Goal: Information Seeking & Learning: Check status

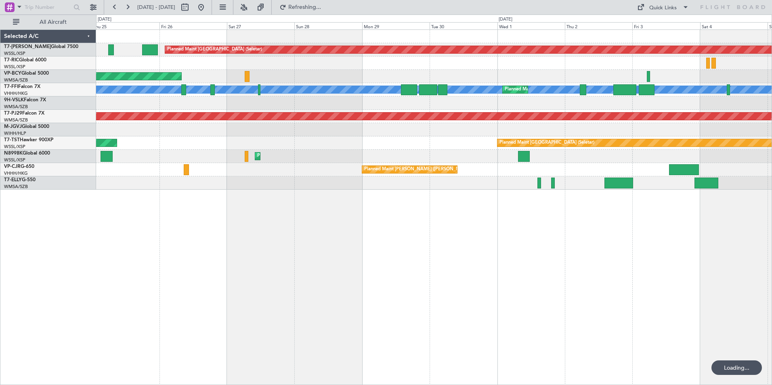
click at [526, 284] on div "Planned Maint [GEOGRAPHIC_DATA] (Seletar) AOG Maint [GEOGRAPHIC_DATA] ([GEOGRAP…" at bounding box center [434, 207] width 676 height 356
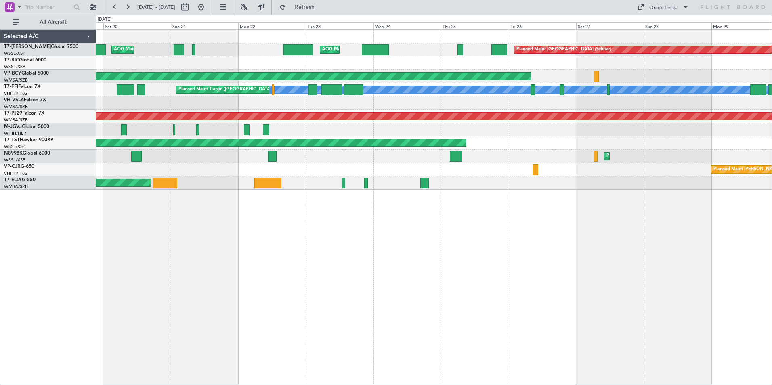
click at [490, 270] on div "Planned Maint [GEOGRAPHIC_DATA] (Seletar) AOG Maint [GEOGRAPHIC_DATA] ([GEOGRAP…" at bounding box center [434, 207] width 676 height 356
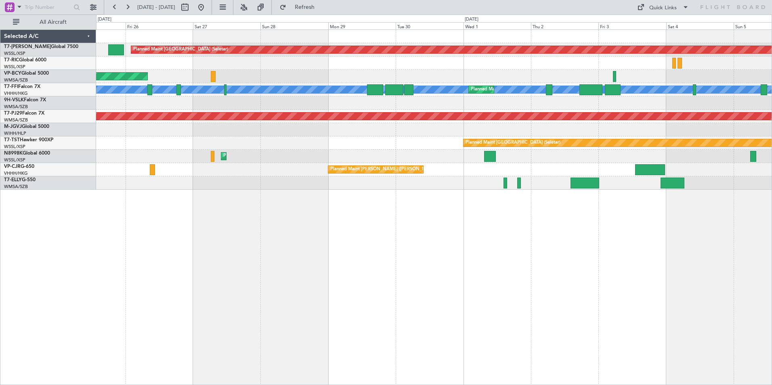
click at [115, 232] on div "Planned Maint [GEOGRAPHIC_DATA] (Seletar) AOG Maint [GEOGRAPHIC_DATA] ([GEOGRAP…" at bounding box center [434, 207] width 676 height 356
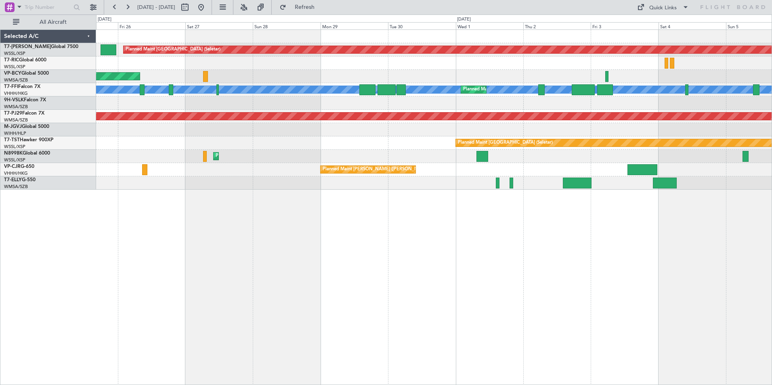
click at [585, 259] on div "Planned Maint [GEOGRAPHIC_DATA] (Seletar) AOG Maint [GEOGRAPHIC_DATA] ([GEOGRAP…" at bounding box center [434, 207] width 676 height 356
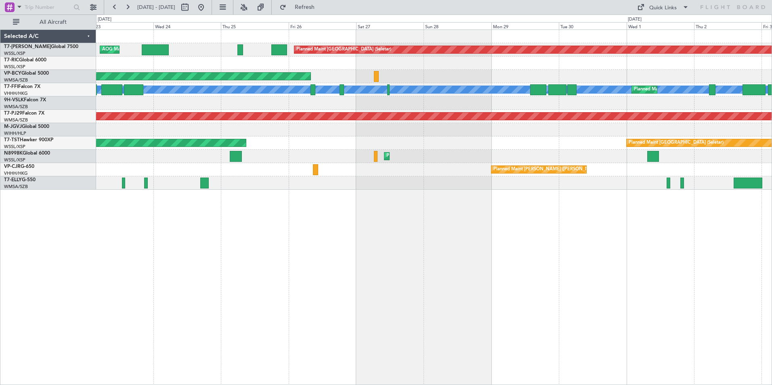
click at [492, 271] on div "Planned Maint [GEOGRAPHIC_DATA] (Seletar) AOG Maint [GEOGRAPHIC_DATA] ([GEOGRAP…" at bounding box center [434, 207] width 676 height 356
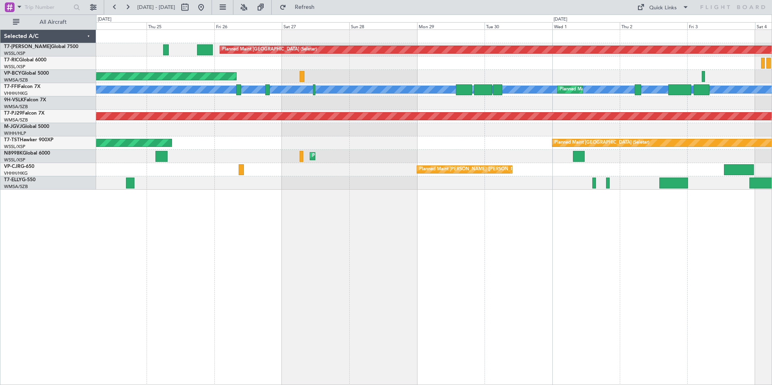
click at [390, 271] on div "Planned Maint [GEOGRAPHIC_DATA] (Seletar) AOG Maint [GEOGRAPHIC_DATA] ([GEOGRAP…" at bounding box center [434, 207] width 676 height 356
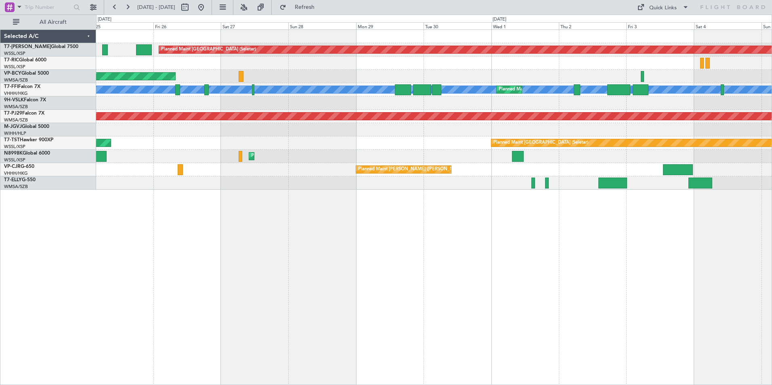
click at [167, 269] on div "Planned Maint [GEOGRAPHIC_DATA] (Seletar) AOG Maint [GEOGRAPHIC_DATA] ([GEOGRAP…" at bounding box center [434, 207] width 676 height 356
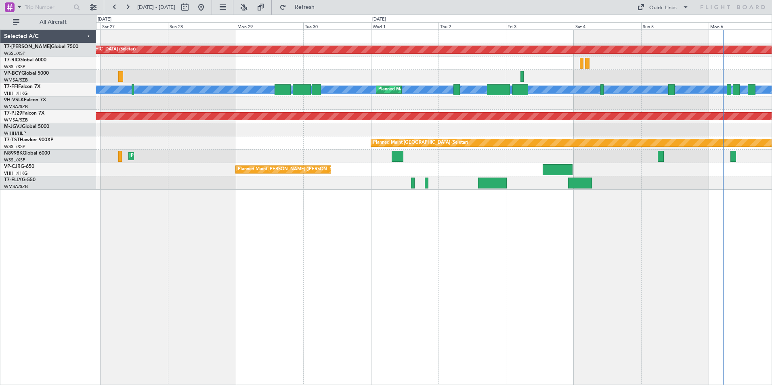
click at [117, 268] on div "Planned Maint [GEOGRAPHIC_DATA] (Seletar) Unplanned Maint [GEOGRAPHIC_DATA] (Su…" at bounding box center [434, 207] width 676 height 356
click at [300, 165] on div "Planned Maint [PERSON_NAME] ([PERSON_NAME] Intl)" at bounding box center [433, 169] width 675 height 13
click at [299, 165] on div "Planned Maint [PERSON_NAME] ([PERSON_NAME] Intl)" at bounding box center [433, 169] width 675 height 13
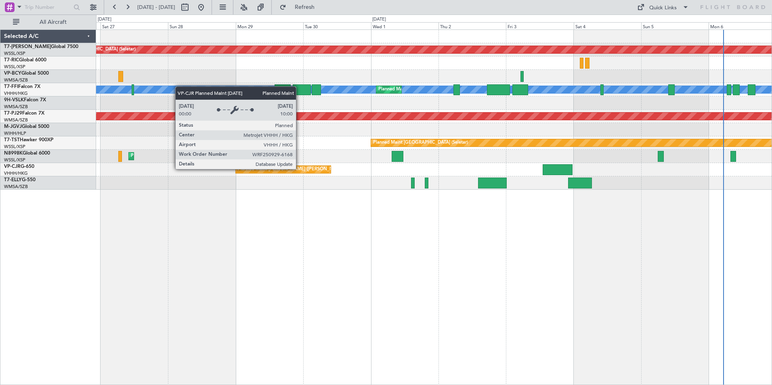
click at [299, 169] on div "Planned Maint [PERSON_NAME] ([PERSON_NAME] Intl)" at bounding box center [295, 169] width 115 height 12
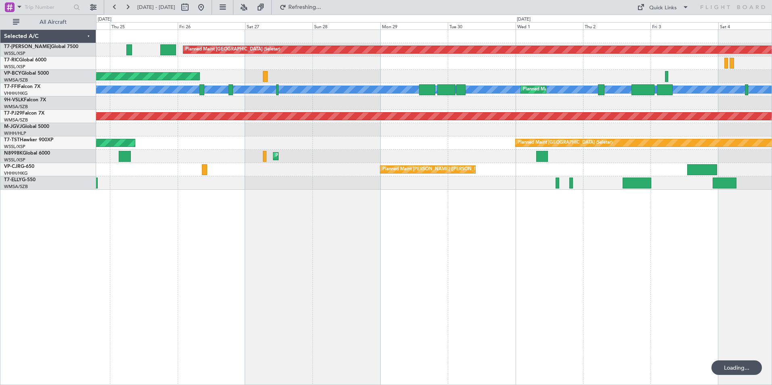
click at [467, 265] on div "Planned Maint [GEOGRAPHIC_DATA] (Seletar) AOG Maint [GEOGRAPHIC_DATA] ([GEOGRAP…" at bounding box center [434, 207] width 676 height 356
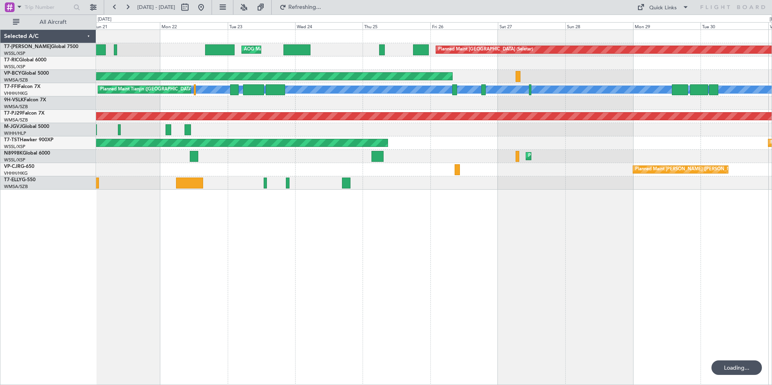
click at [400, 289] on div "Planned Maint [GEOGRAPHIC_DATA] (Seletar) AOG Maint [GEOGRAPHIC_DATA] ([GEOGRAP…" at bounding box center [434, 207] width 676 height 356
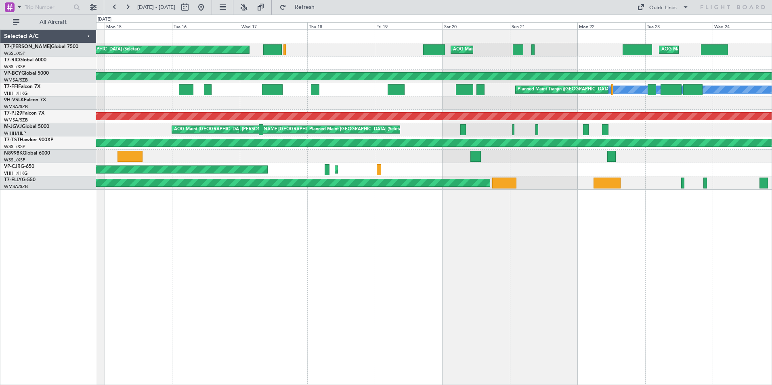
click at [429, 287] on div "AOG Maint London ([GEOGRAPHIC_DATA]) Planned Maint [GEOGRAPHIC_DATA] (Seletar) …" at bounding box center [434, 207] width 676 height 356
click at [515, 285] on div "AOG Maint [GEOGRAPHIC_DATA] (Seletar) AOG Maint [GEOGRAPHIC_DATA] ([GEOGRAPHIC_…" at bounding box center [434, 207] width 676 height 356
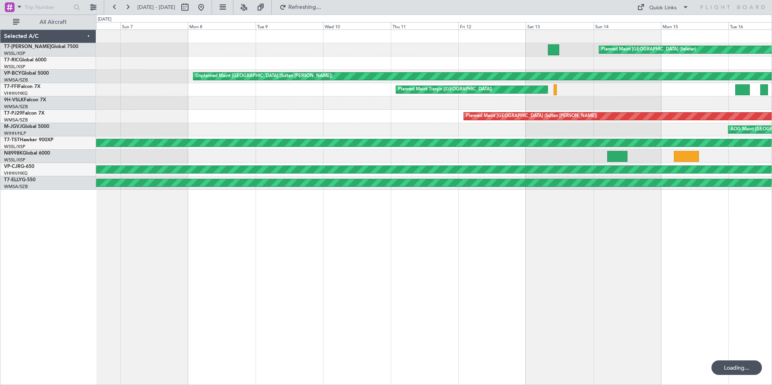
click at [408, 299] on div "Planned Maint [GEOGRAPHIC_DATA] (Seletar) Unplanned Maint [GEOGRAPHIC_DATA] (Su…" at bounding box center [434, 207] width 676 height 356
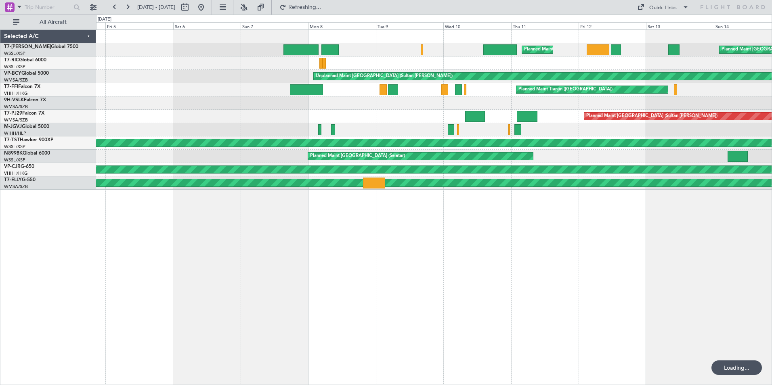
click at [318, 281] on div "Planned Maint Dubai (Al Maktoum Intl) Planned Maint [GEOGRAPHIC_DATA] (Seletar)…" at bounding box center [434, 207] width 676 height 356
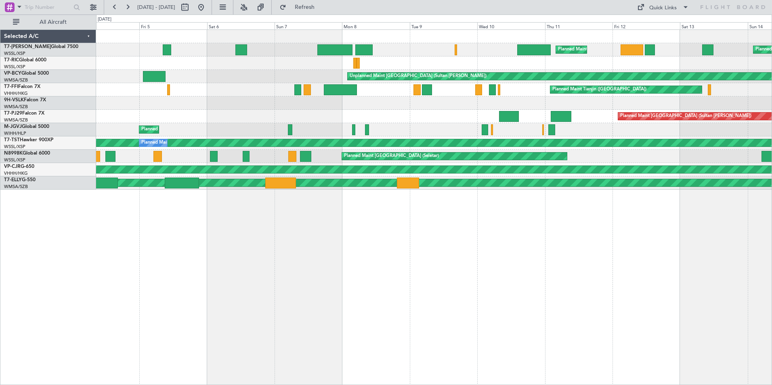
click at [386, 230] on div "Planned Maint [GEOGRAPHIC_DATA] (Seletar) Planned Maint [GEOGRAPHIC_DATA] (Al M…" at bounding box center [434, 207] width 676 height 356
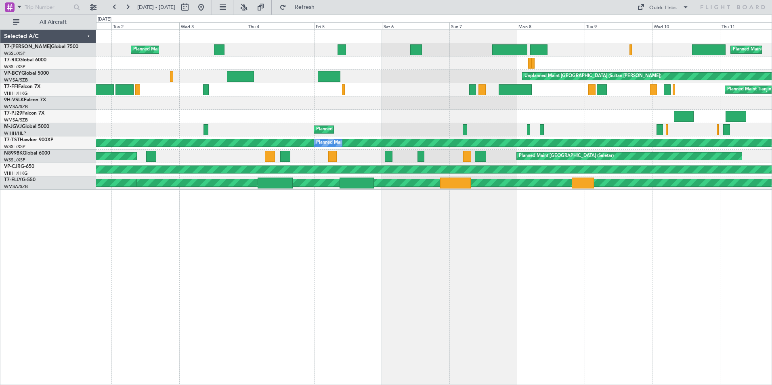
click at [372, 249] on div "Planned Maint Dubai (Al Maktoum Intl) Planned Maint [GEOGRAPHIC_DATA] (Al Makto…" at bounding box center [434, 207] width 676 height 356
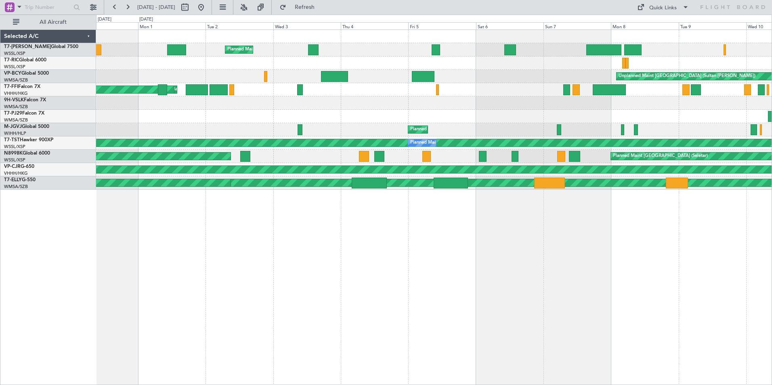
click at [322, 292] on div "Planned Maint Dubai (Al Maktoum Intl) Planned Maint [GEOGRAPHIC_DATA] (Al Makto…" at bounding box center [434, 207] width 676 height 356
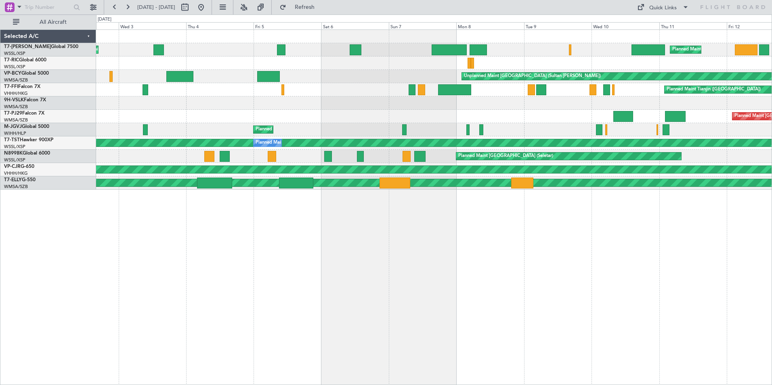
click at [260, 312] on div "Planned Maint Dubai (Al Maktoum Intl) Planned Maint [GEOGRAPHIC_DATA] (Al Makto…" at bounding box center [434, 207] width 676 height 356
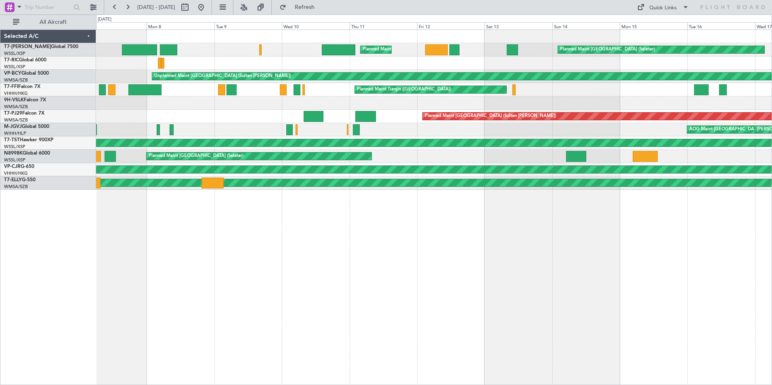
click at [199, 282] on div "Planned Maint Dubai (Al Maktoum Intl) Planned Maint [GEOGRAPHIC_DATA] (Seletar)…" at bounding box center [434, 207] width 676 height 356
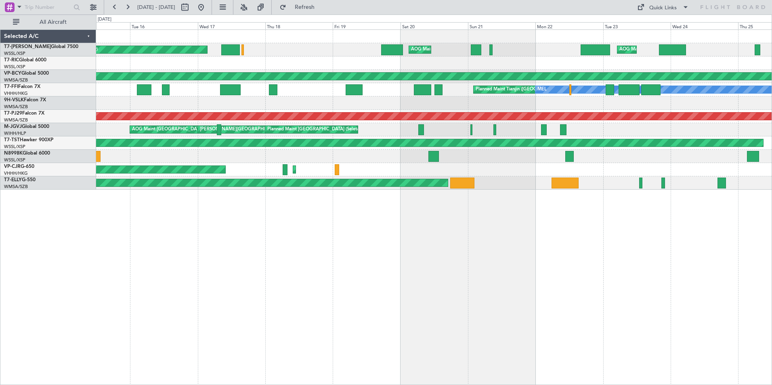
click at [251, 300] on div "Planned Maint [GEOGRAPHIC_DATA] (Seletar) AOG Maint Singapore (Seletar) AOG Mai…" at bounding box center [434, 207] width 676 height 356
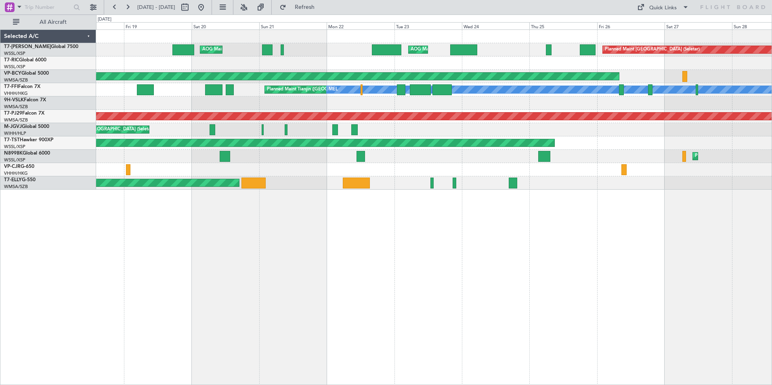
click at [302, 279] on div "AOG Maint [GEOGRAPHIC_DATA] (Seletar) AOG Maint [GEOGRAPHIC_DATA] ([GEOGRAPHIC_…" at bounding box center [434, 207] width 676 height 356
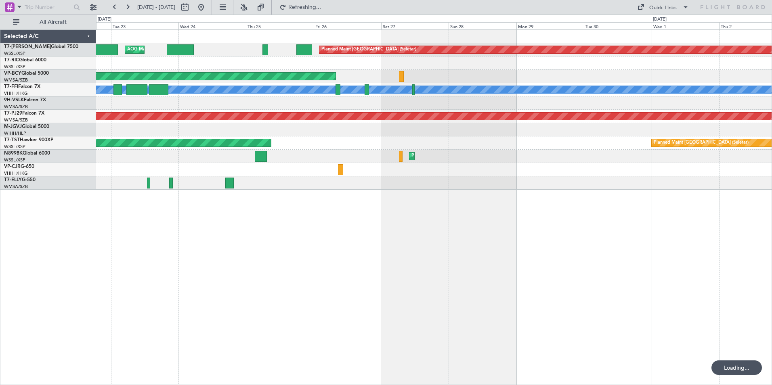
click at [296, 274] on div "Planned Maint [GEOGRAPHIC_DATA] (Seletar) AOG Maint [GEOGRAPHIC_DATA] ([GEOGRAP…" at bounding box center [434, 207] width 676 height 356
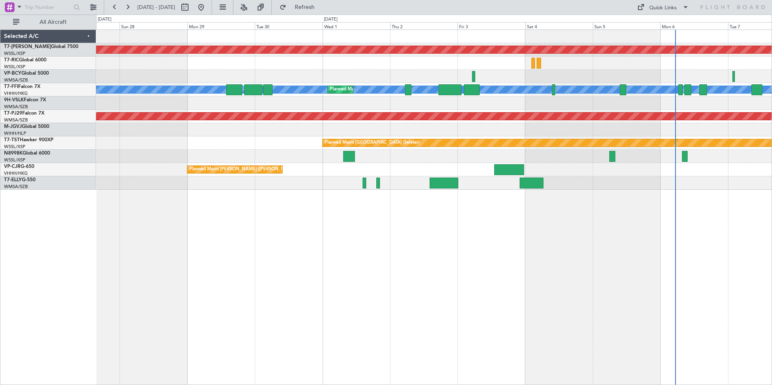
click at [306, 264] on div "Planned Maint [GEOGRAPHIC_DATA] (Seletar) Unplanned Maint [GEOGRAPHIC_DATA] (Su…" at bounding box center [434, 207] width 676 height 356
